Goal: Entertainment & Leisure: Consume media (video, audio)

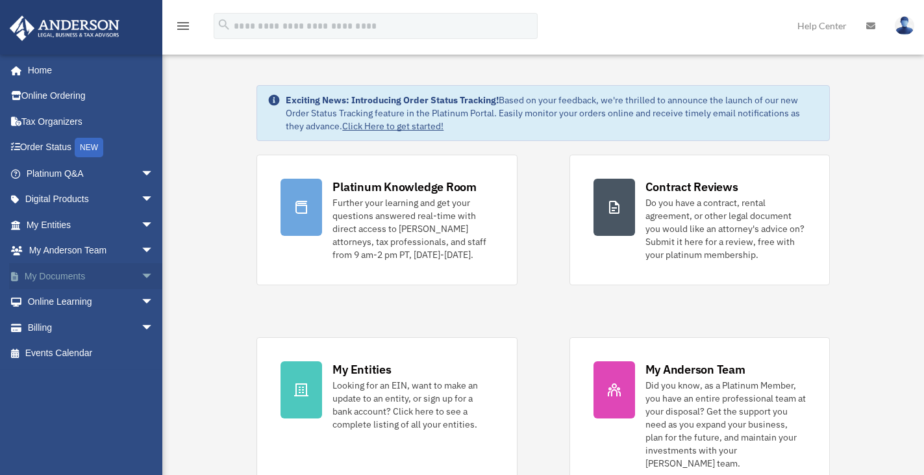
click at [141, 275] on span "arrow_drop_down" at bounding box center [154, 276] width 26 height 27
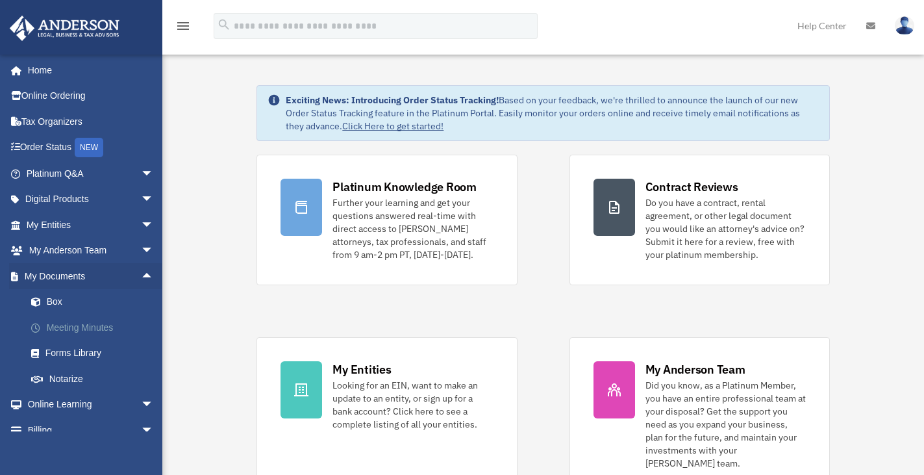
click at [75, 330] on link "Meeting Minutes" at bounding box center [95, 327] width 155 height 26
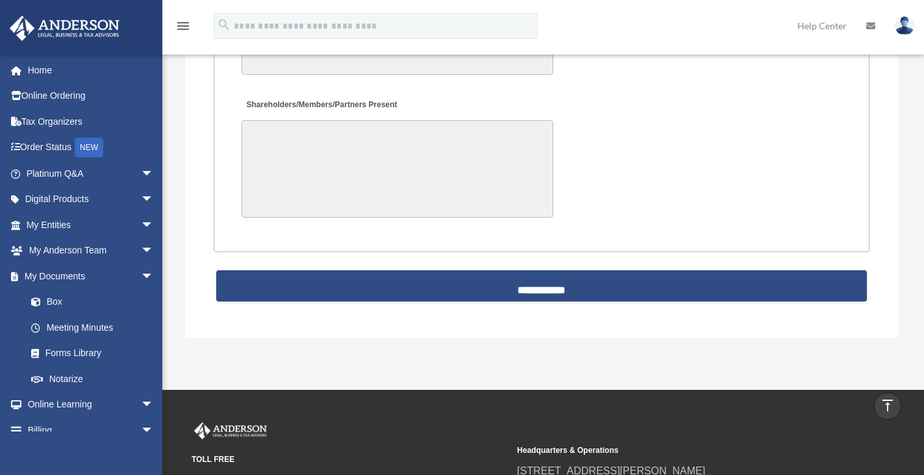
scroll to position [2917, 0]
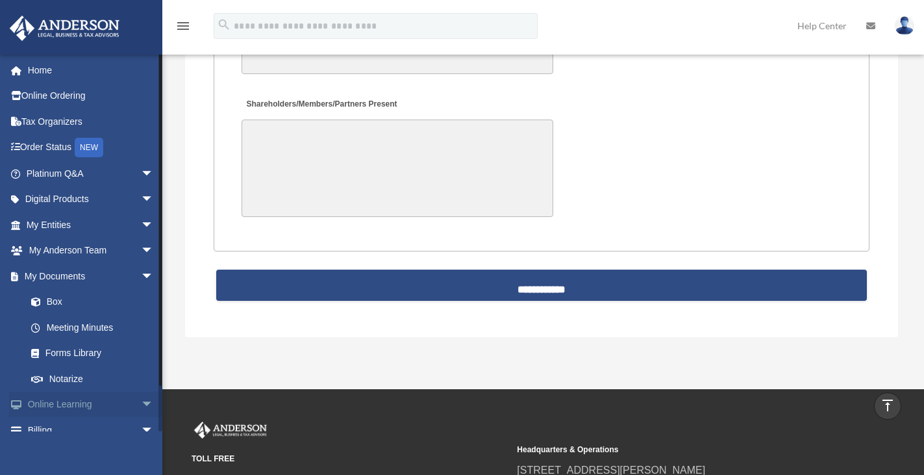
click at [141, 401] on span "arrow_drop_down" at bounding box center [154, 405] width 26 height 27
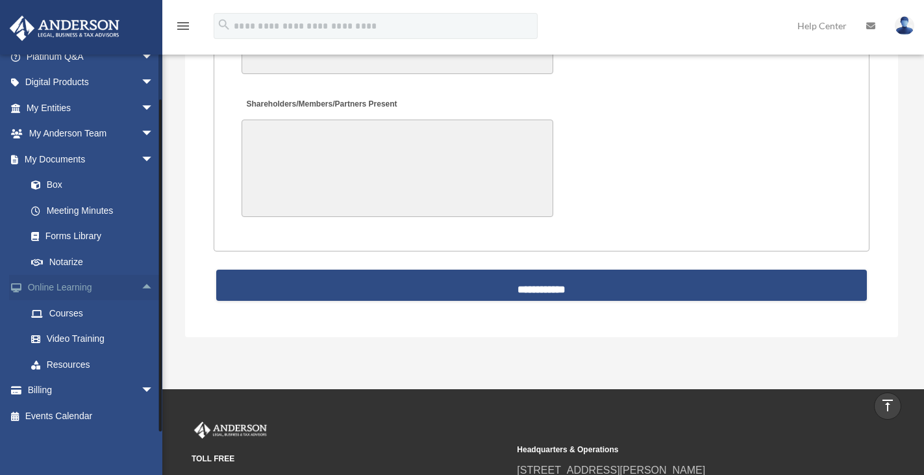
scroll to position [117, 0]
click at [77, 364] on link "Resources" at bounding box center [95, 364] width 155 height 26
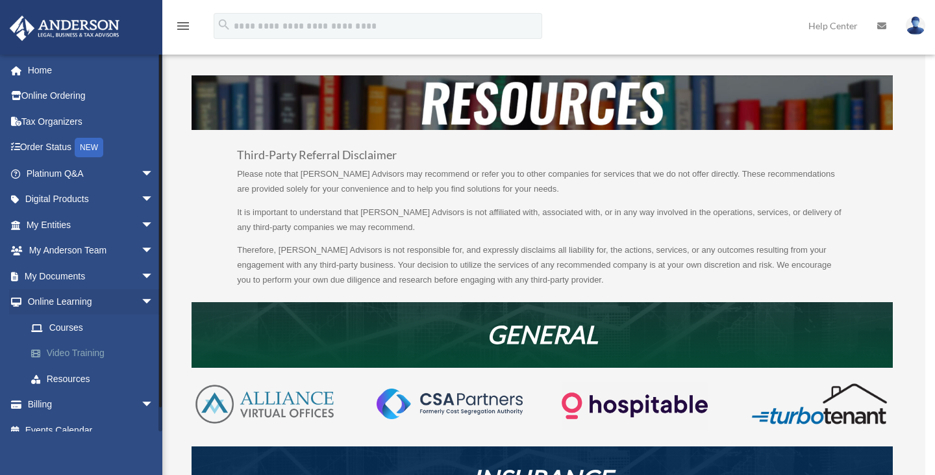
click at [73, 357] on link "Video Training" at bounding box center [95, 353] width 155 height 26
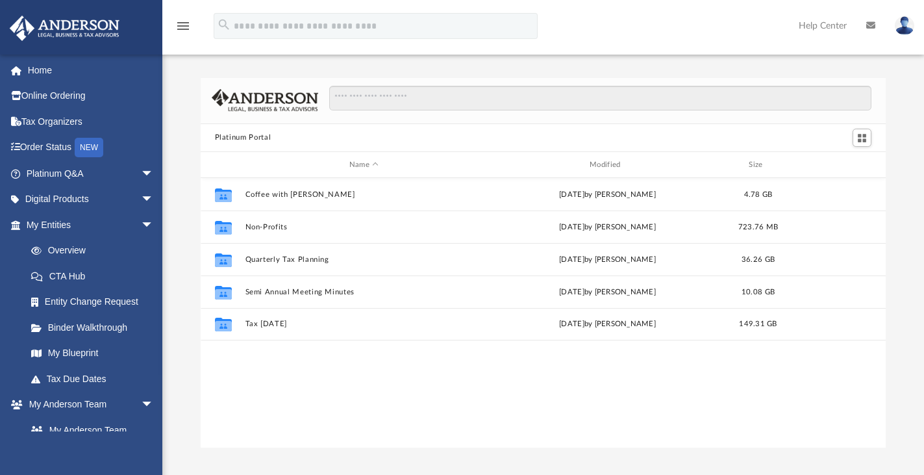
scroll to position [284, 675]
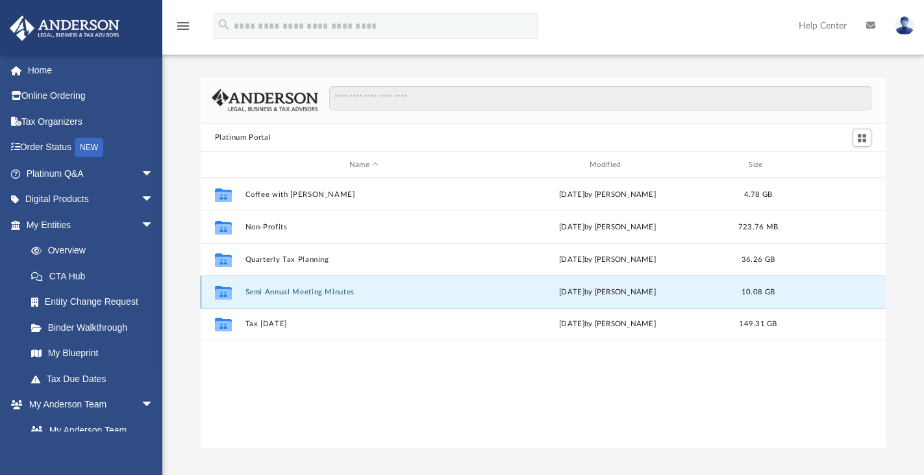
click at [267, 290] on button "Semi Annual Meeting Minutes" at bounding box center [364, 292] width 238 height 8
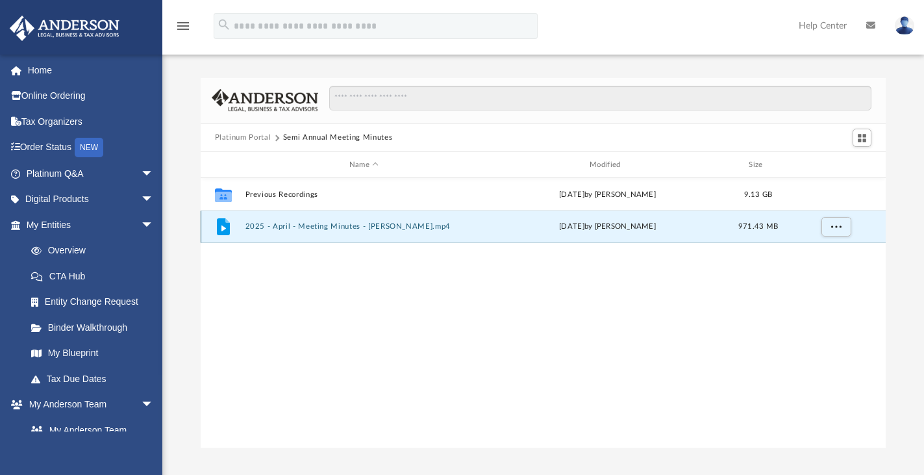
click at [319, 229] on button "2025 - April - Meeting Minutes - EJ McCaffrey.mp4" at bounding box center [364, 227] width 238 height 8
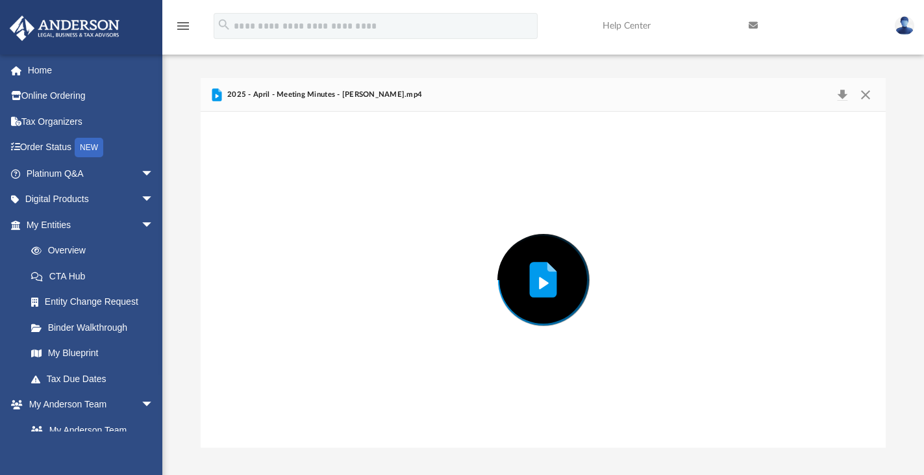
click at [319, 229] on div "Preview" at bounding box center [544, 279] width 686 height 335
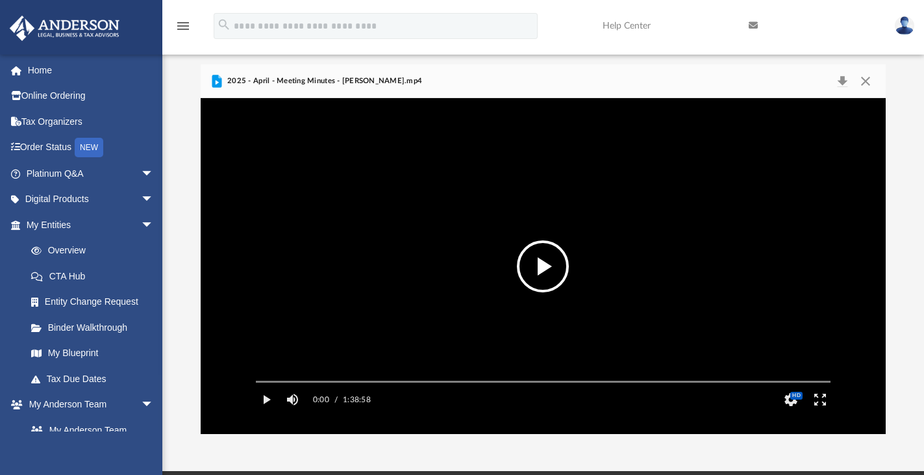
scroll to position [15, 0]
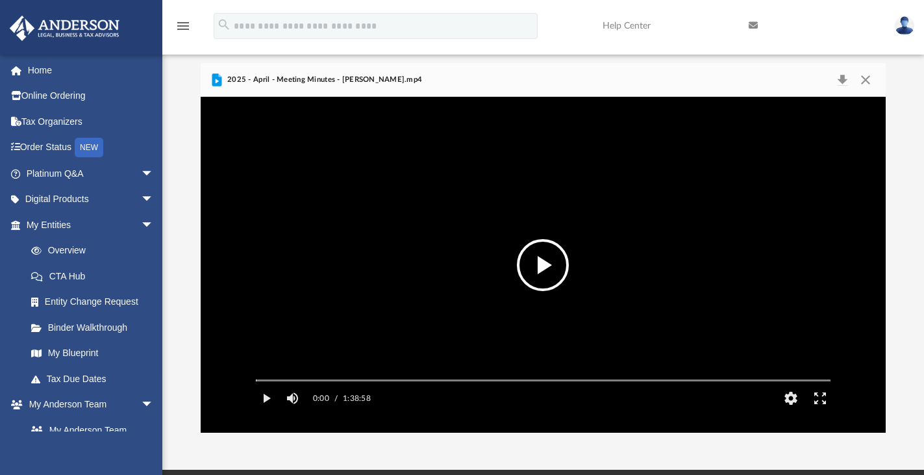
click at [544, 263] on button "File preview" at bounding box center [543, 265] width 52 height 52
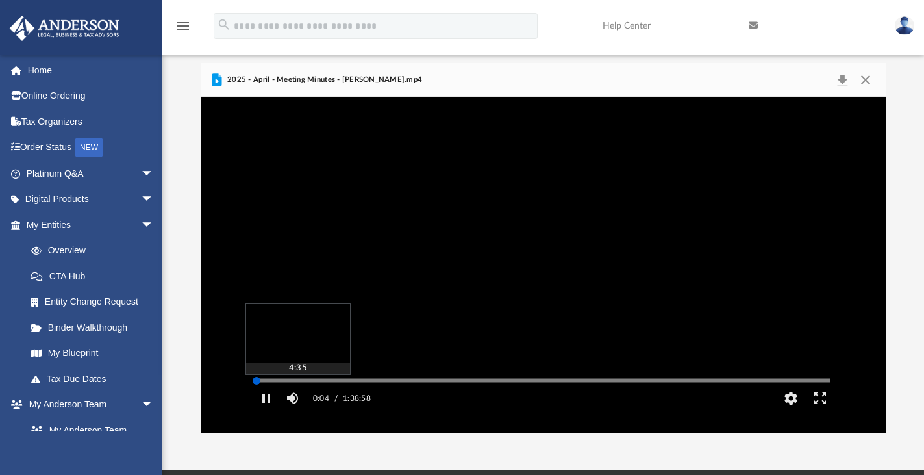
click at [283, 385] on div "Media Slider" at bounding box center [543, 380] width 596 height 10
click at [283, 397] on div "Autoplay Disabled Speed Normal Quality Auto Subtitles/CC Off Audio Autoplay Dis…" at bounding box center [544, 264] width 686 height 335
click at [315, 385] on div "Media Slider" at bounding box center [543, 380] width 596 height 10
click at [312, 399] on div "Autoplay Disabled Speed Normal Quality Auto Subtitles/CC Off Audio Autoplay Dis…" at bounding box center [544, 264] width 686 height 335
click at [333, 397] on div "Autoplay Disabled Speed Normal Quality Auto Subtitles/CC Off Audio Autoplay Dis…" at bounding box center [544, 264] width 686 height 335
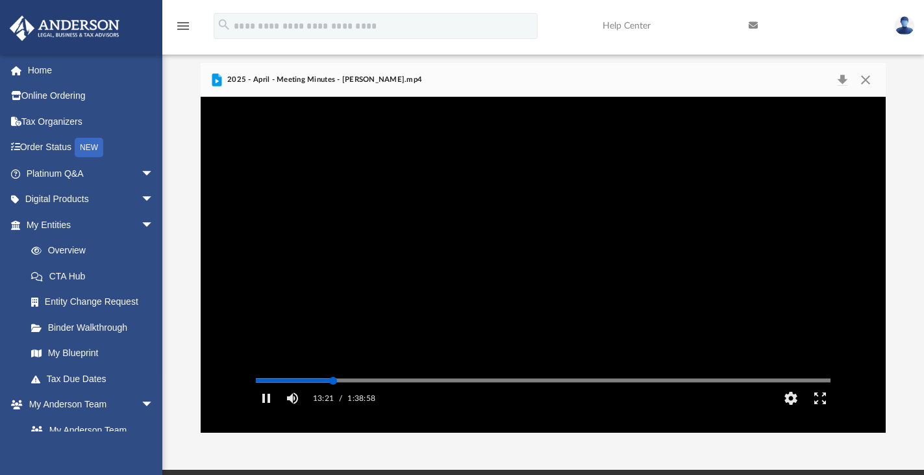
click at [476, 385] on div "Media Slider" at bounding box center [543, 380] width 596 height 10
click at [466, 397] on div "Autoplay Disabled Speed Normal Quality Auto Subtitles/CC Off Audio Autoplay Dis…" at bounding box center [544, 264] width 686 height 335
click at [519, 399] on div "Autoplay Disabled Speed Normal Quality Auto Subtitles/CC Off Audio Autoplay Dis…" at bounding box center [544, 264] width 686 height 335
click at [581, 397] on div "Autoplay Disabled Speed Normal Quality Auto Subtitles/CC Off Audio Autoplay Dis…" at bounding box center [544, 264] width 686 height 335
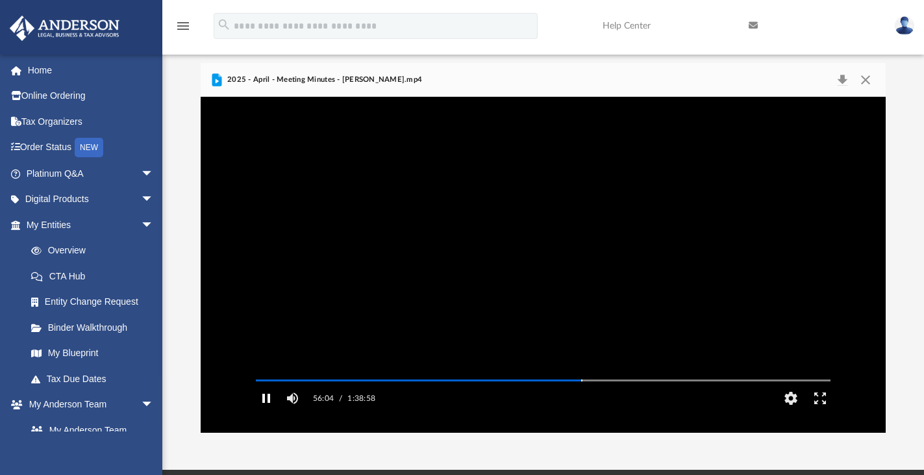
click at [270, 411] on button "Pause" at bounding box center [266, 398] width 29 height 26
